Goal: Task Accomplishment & Management: Use online tool/utility

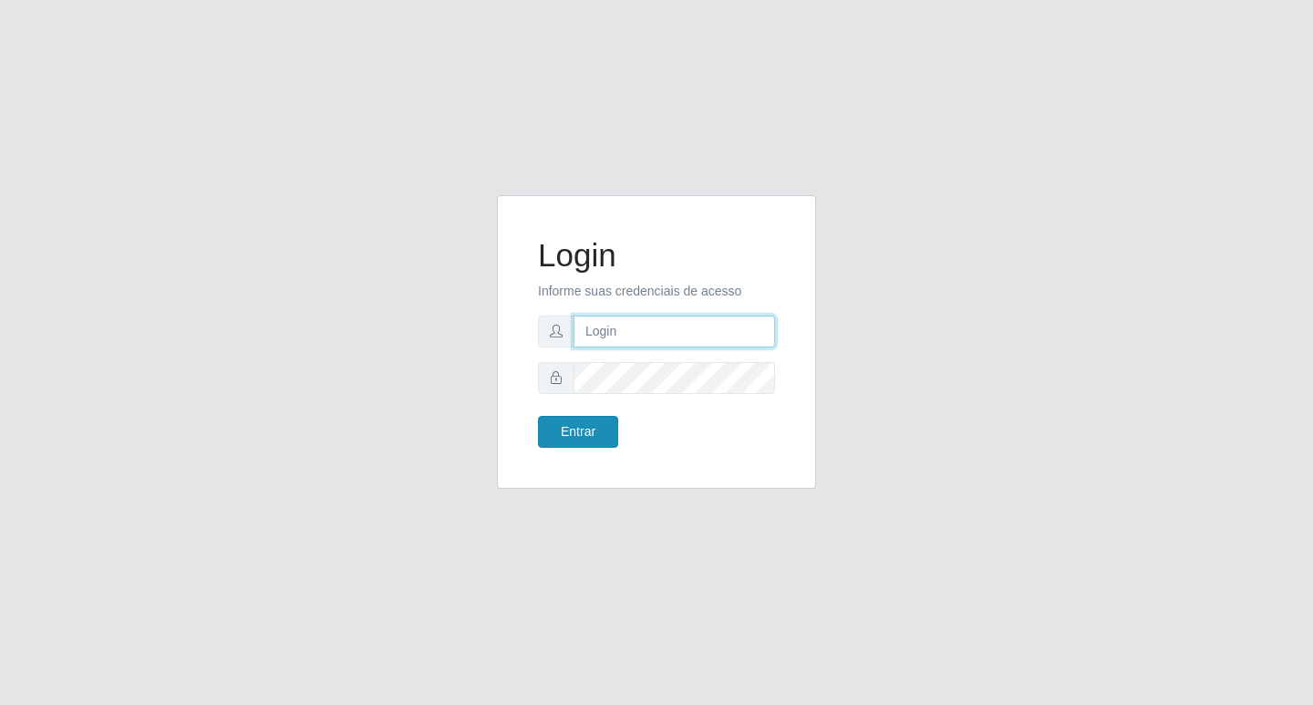
type input "[PERSON_NAME]@bcruzarmas"
click at [581, 430] on button "Entrar" at bounding box center [578, 432] width 80 height 32
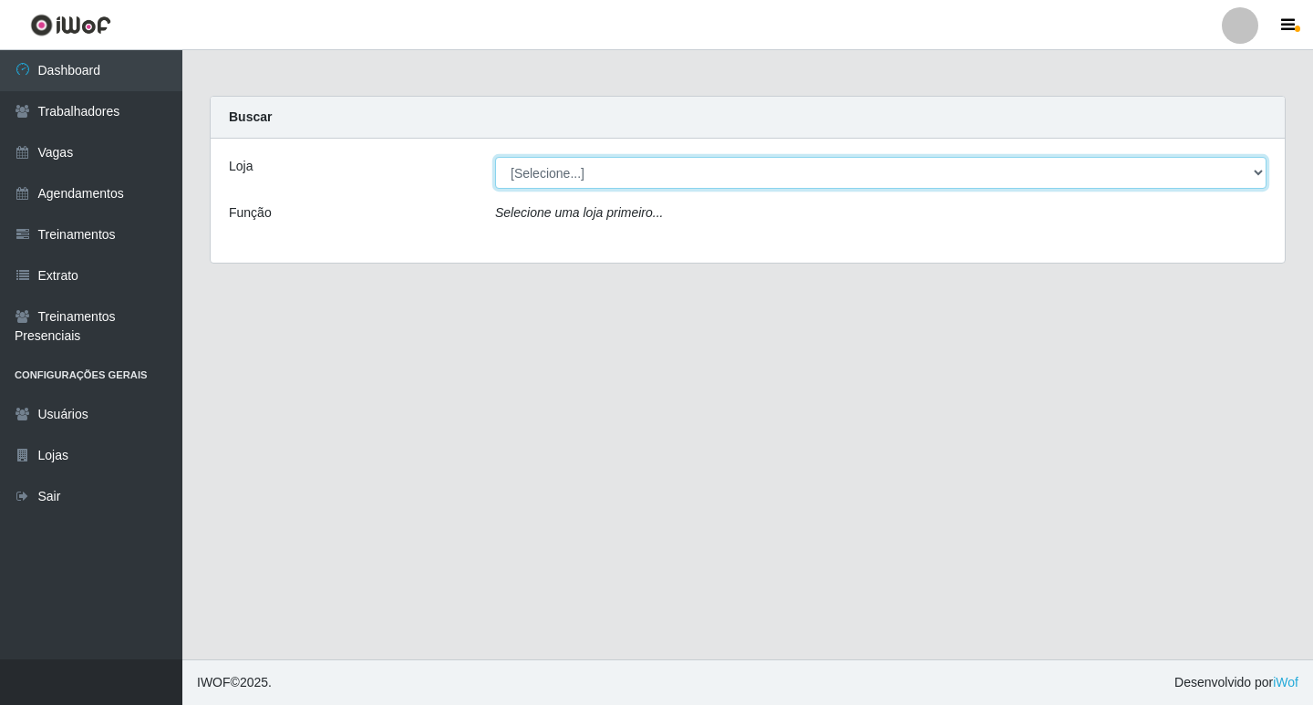
click at [544, 166] on select "[Selecione...] Bemais Supermercados - [PERSON_NAME] [PERSON_NAME]" at bounding box center [881, 173] width 772 height 32
select select "412"
click at [495, 157] on select "[Selecione...] Bemais Supermercados - [PERSON_NAME] [PERSON_NAME]" at bounding box center [881, 173] width 772 height 32
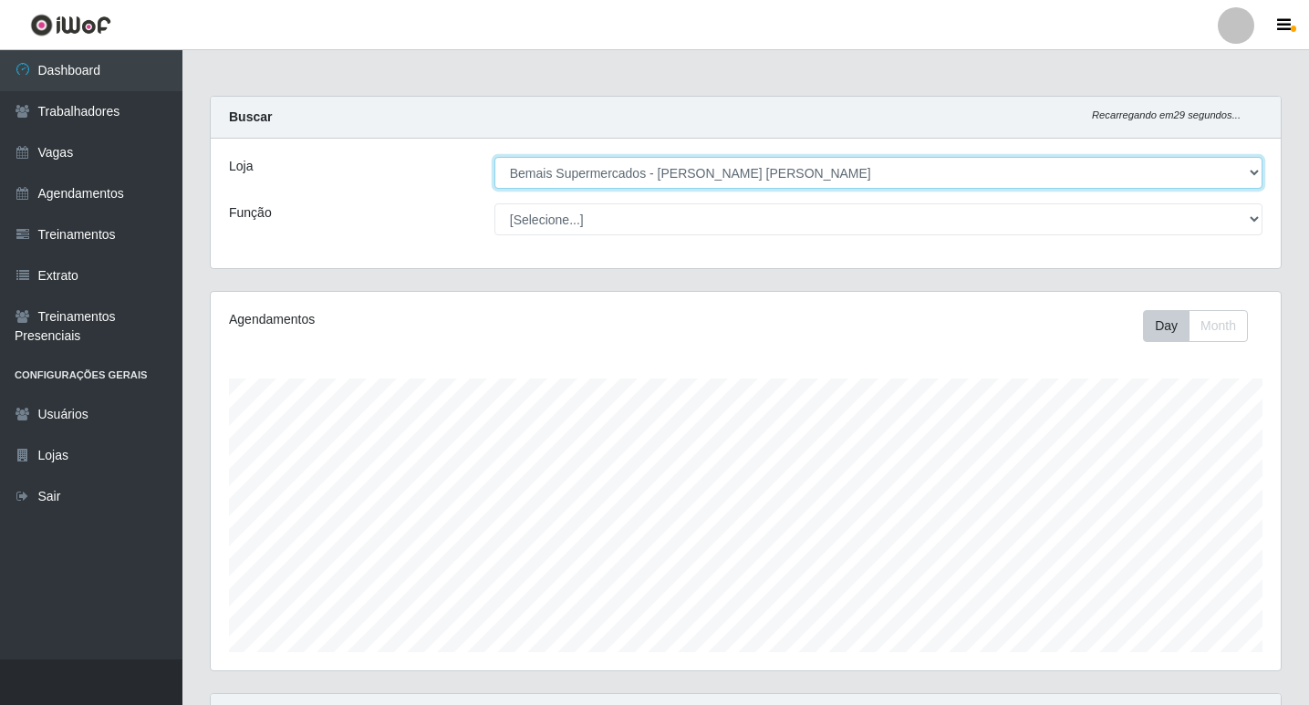
scroll to position [378, 1070]
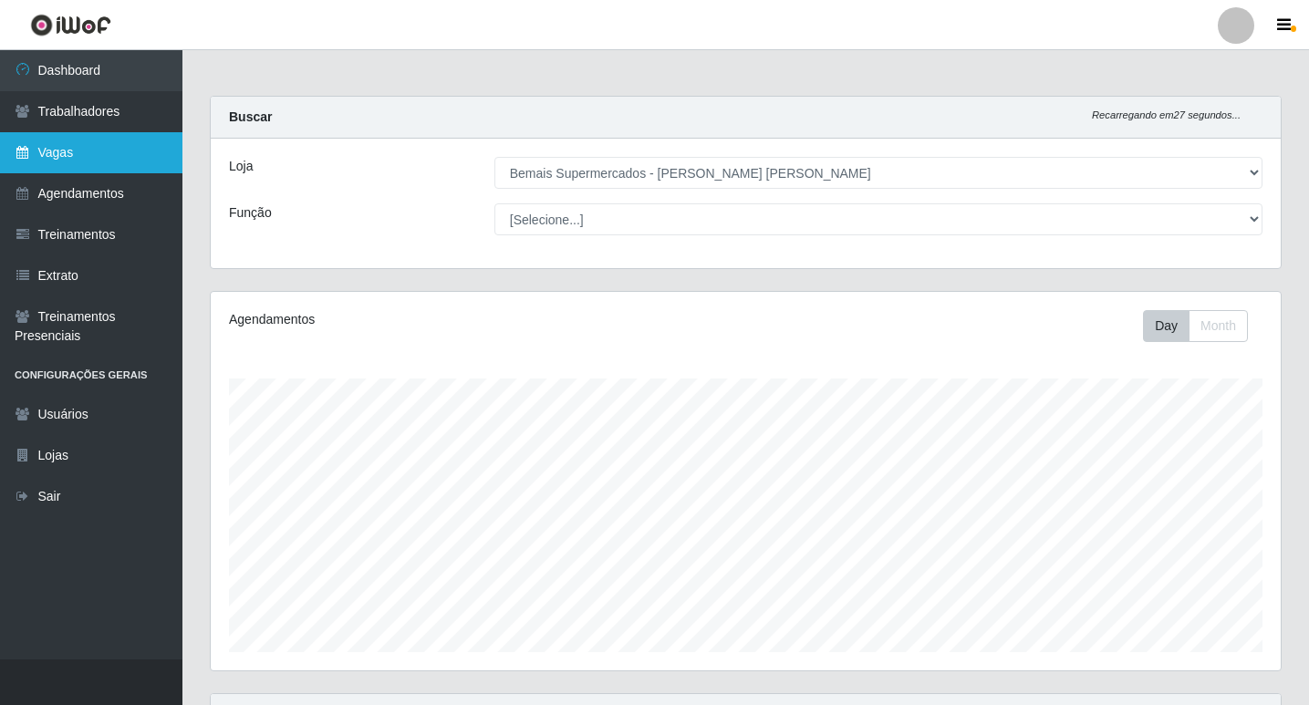
click at [58, 157] on link "Vagas" at bounding box center [91, 152] width 182 height 41
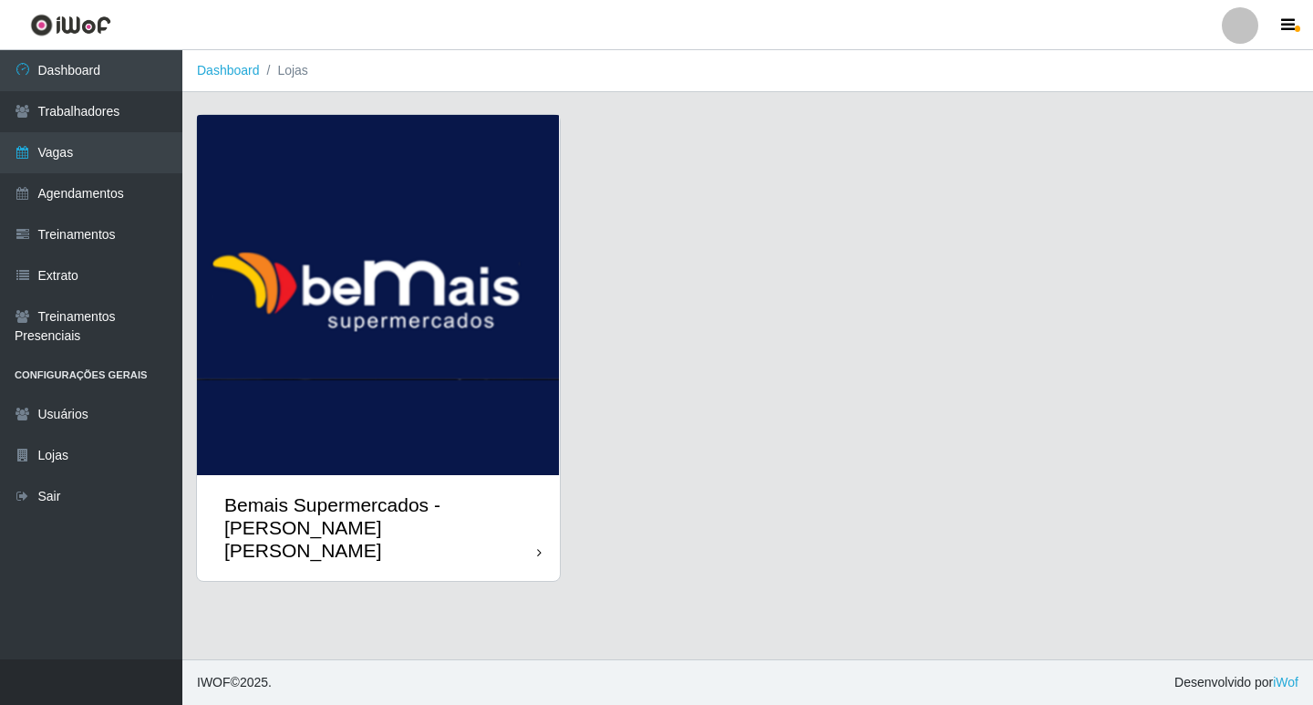
click at [306, 236] on img at bounding box center [378, 295] width 363 height 360
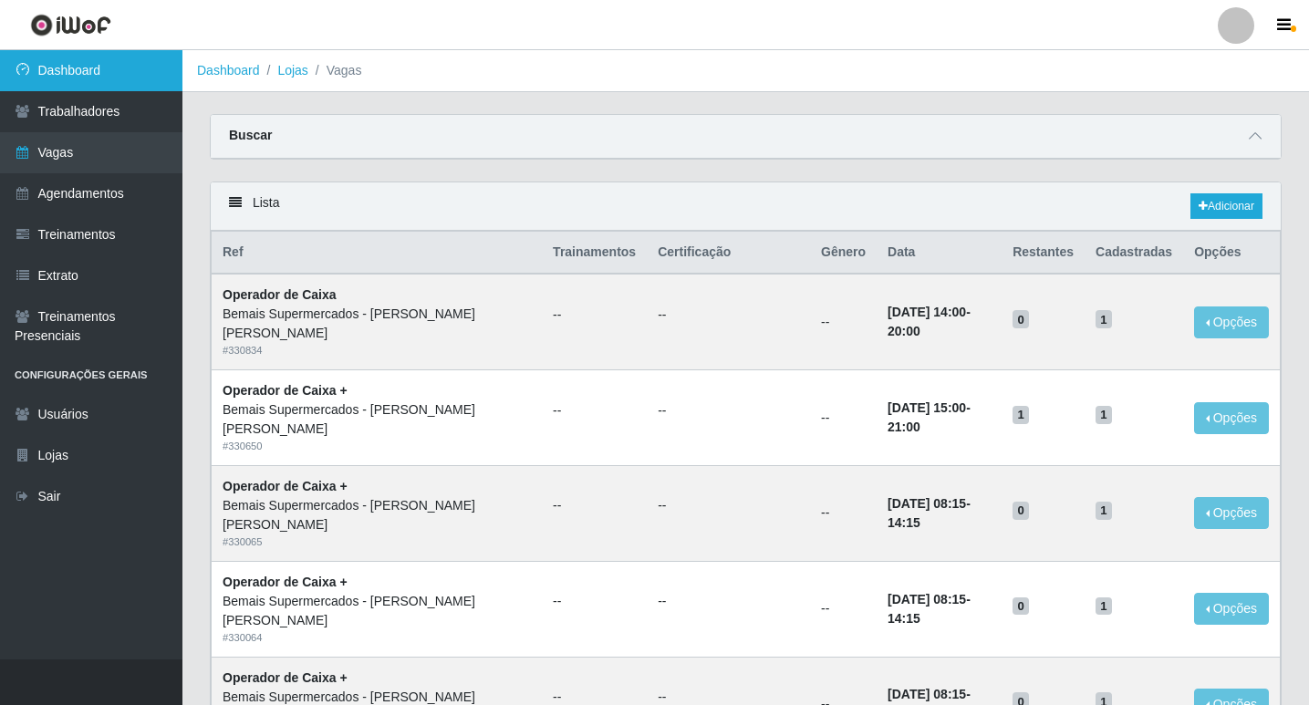
click at [81, 59] on link "Dashboard" at bounding box center [91, 70] width 182 height 41
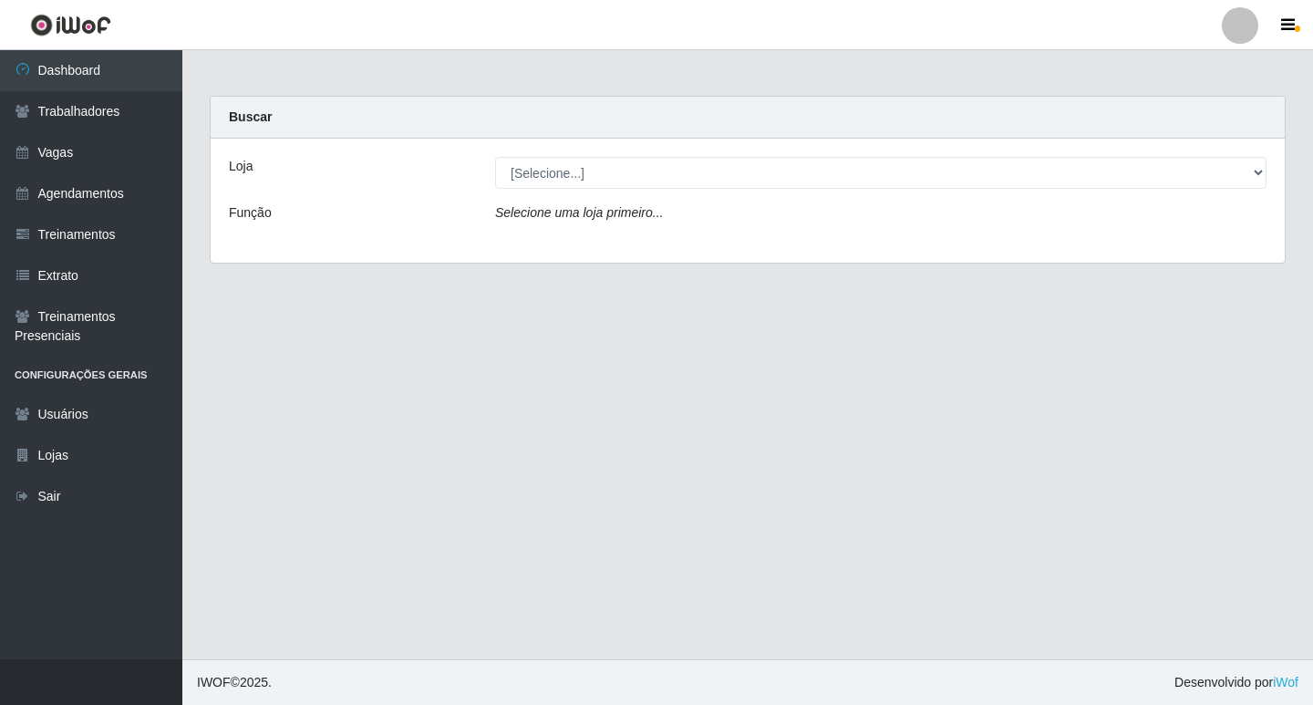
click at [572, 214] on icon "Selecione uma loja primeiro..." at bounding box center [579, 212] width 168 height 15
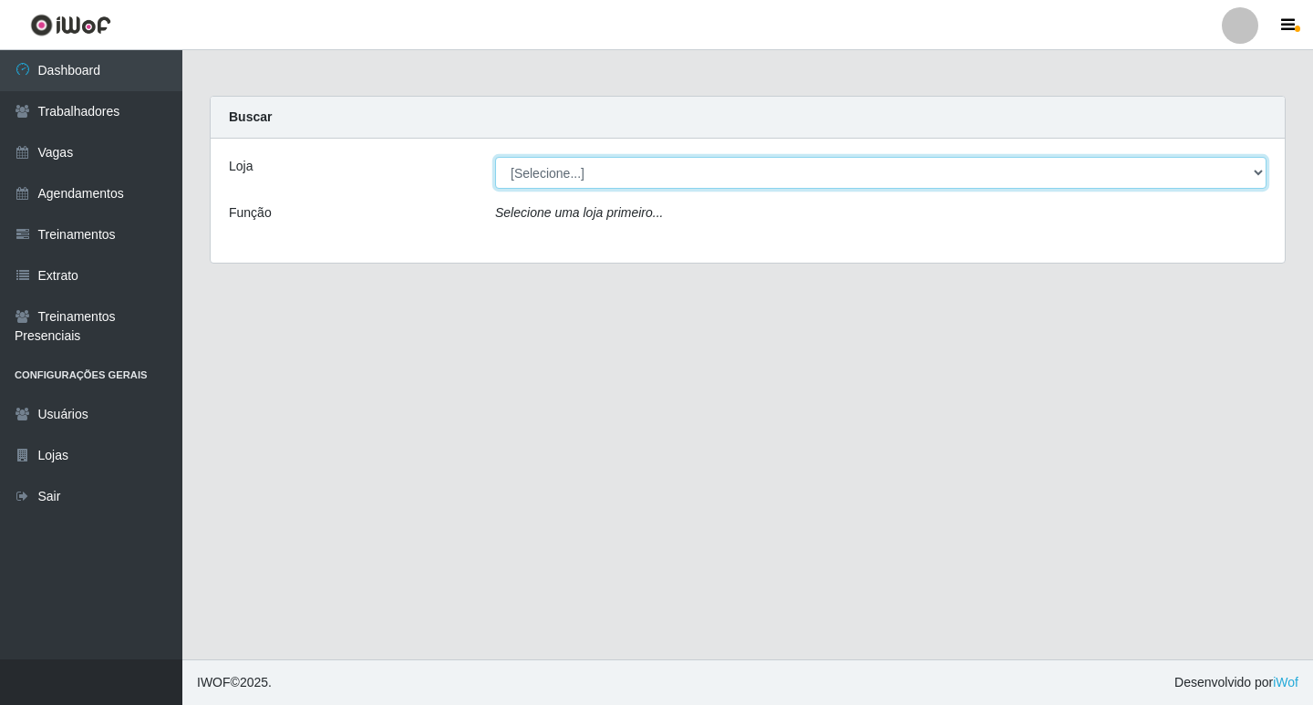
click at [555, 161] on select "[Selecione...] Bemais Supermercados - [PERSON_NAME] [PERSON_NAME]" at bounding box center [881, 173] width 772 height 32
select select "412"
click at [495, 157] on select "[Selecione...] Bemais Supermercados - [PERSON_NAME] [PERSON_NAME]" at bounding box center [881, 173] width 772 height 32
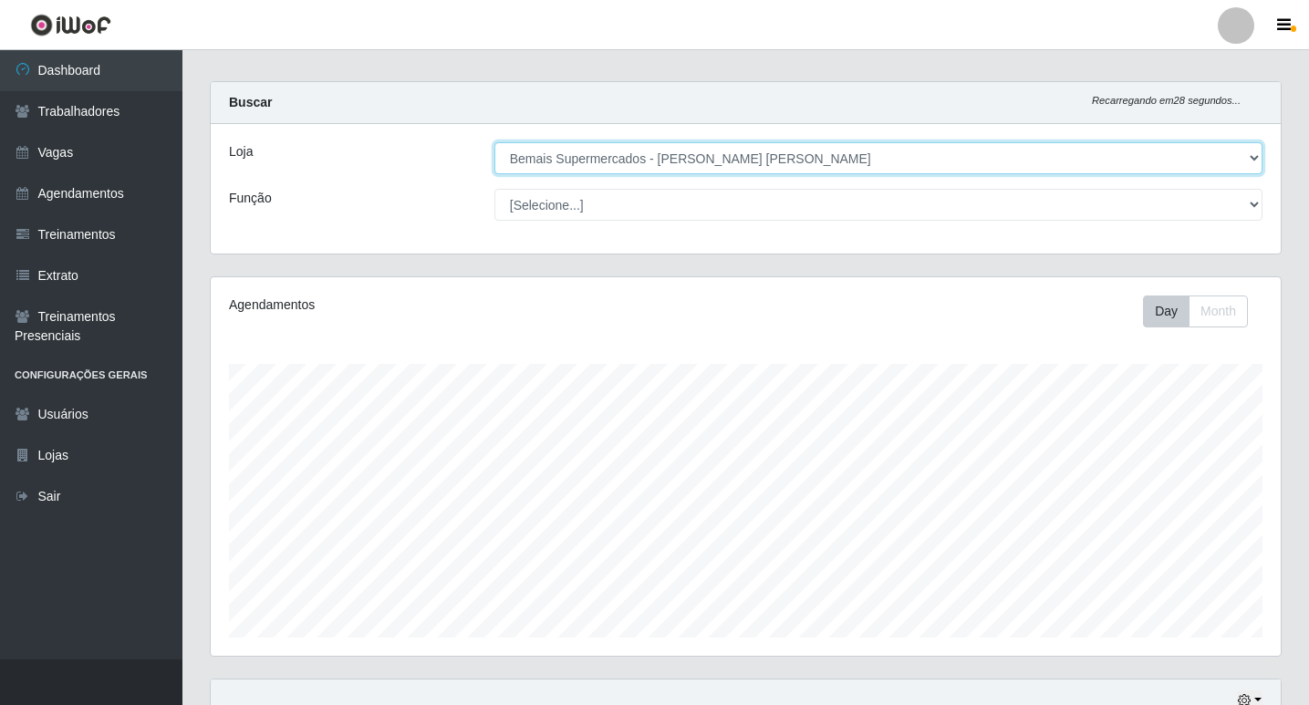
scroll to position [263, 0]
